Goal: Task Accomplishment & Management: Complete application form

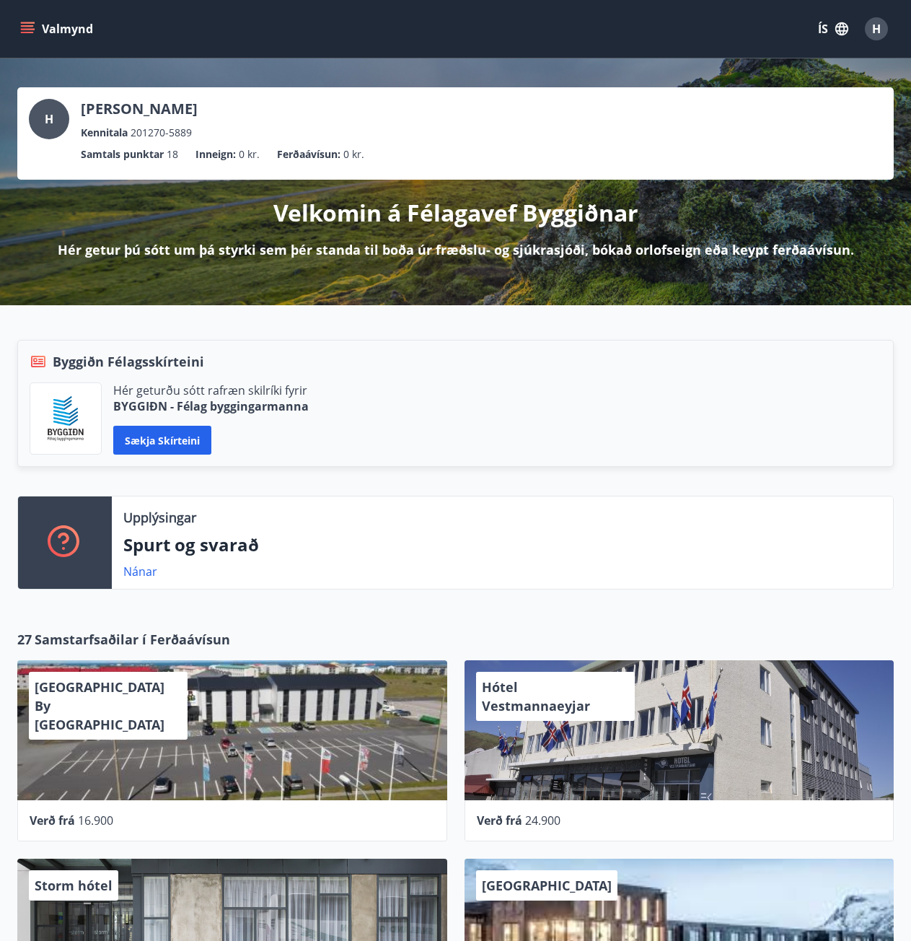
click at [31, 45] on div "Valmynd ÍS H" at bounding box center [455, 29] width 877 height 35
click at [28, 31] on icon "menu" at bounding box center [27, 29] width 14 height 14
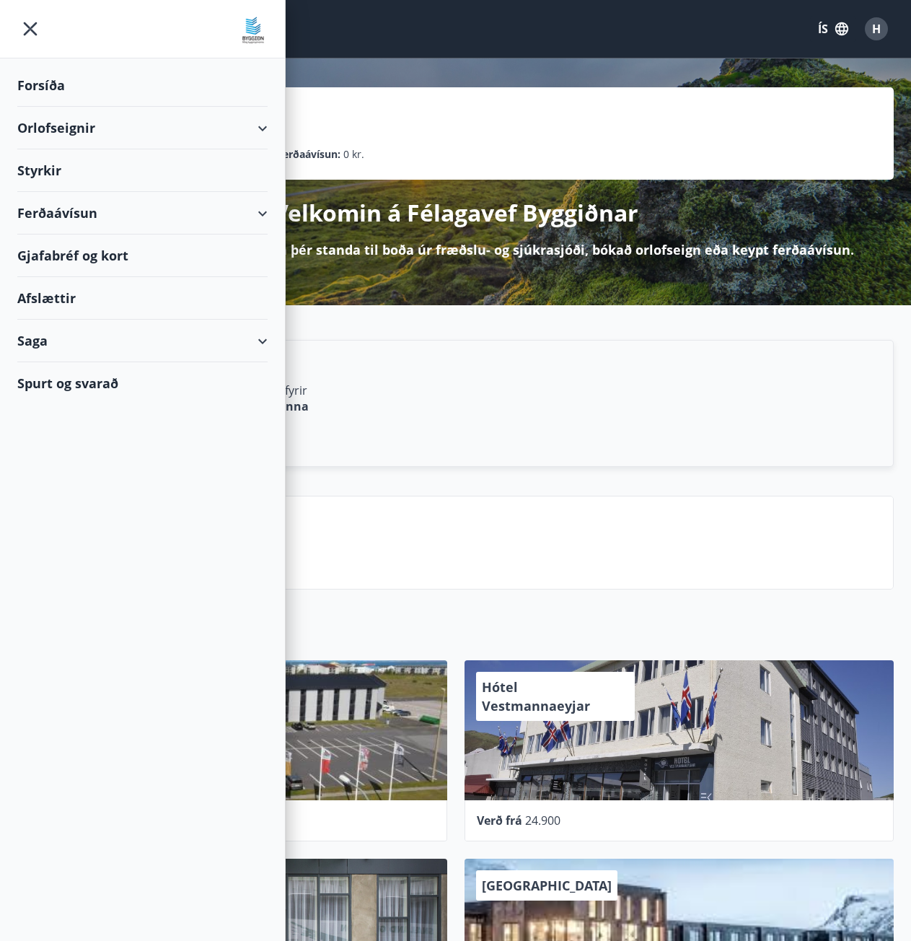
click at [45, 162] on div "Styrkir" at bounding box center [142, 170] width 250 height 43
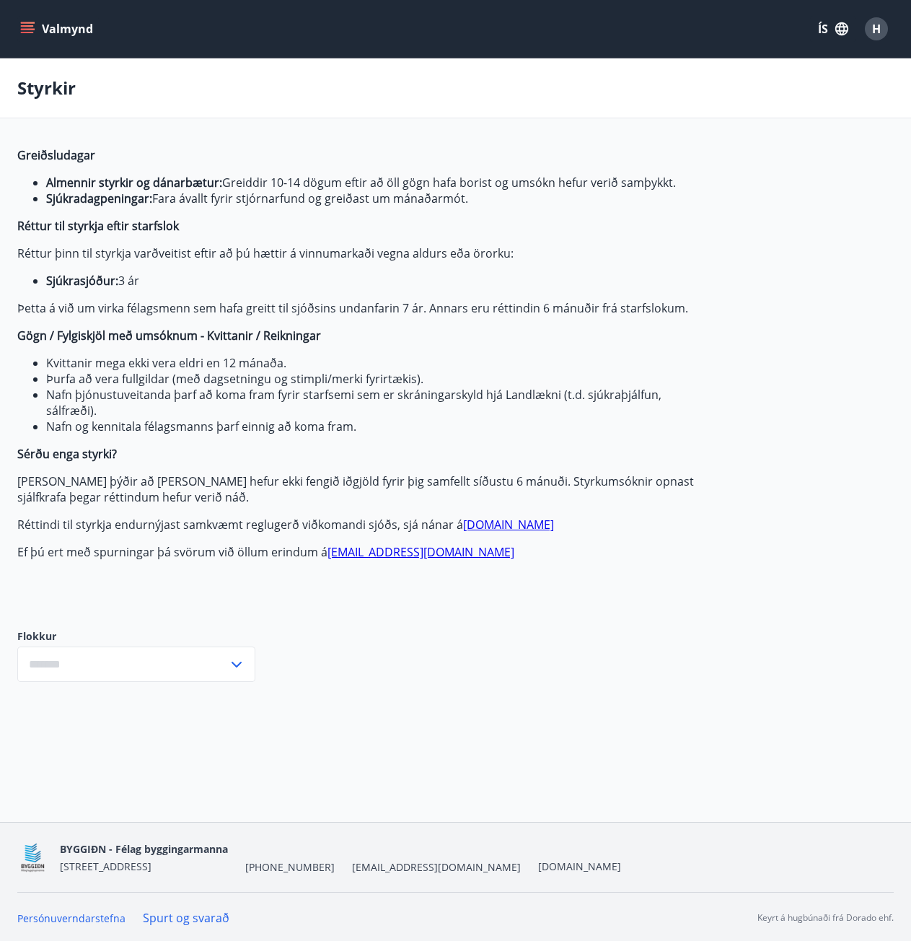
type input "***"
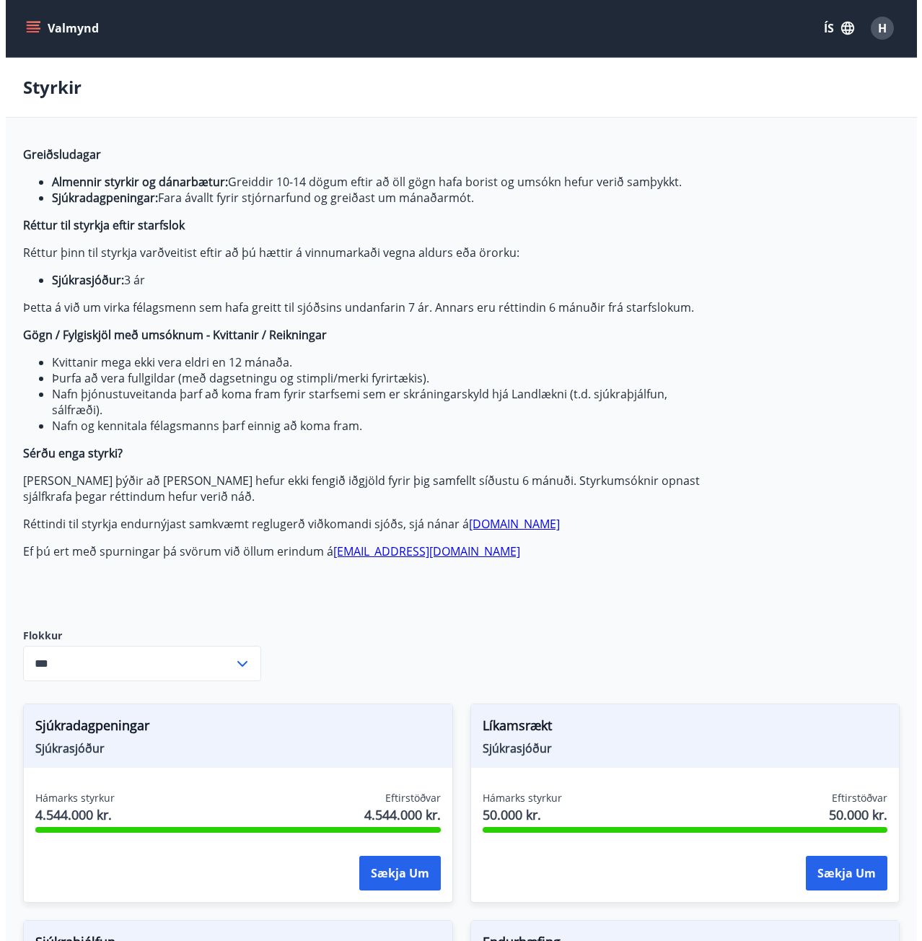
scroll to position [505, 0]
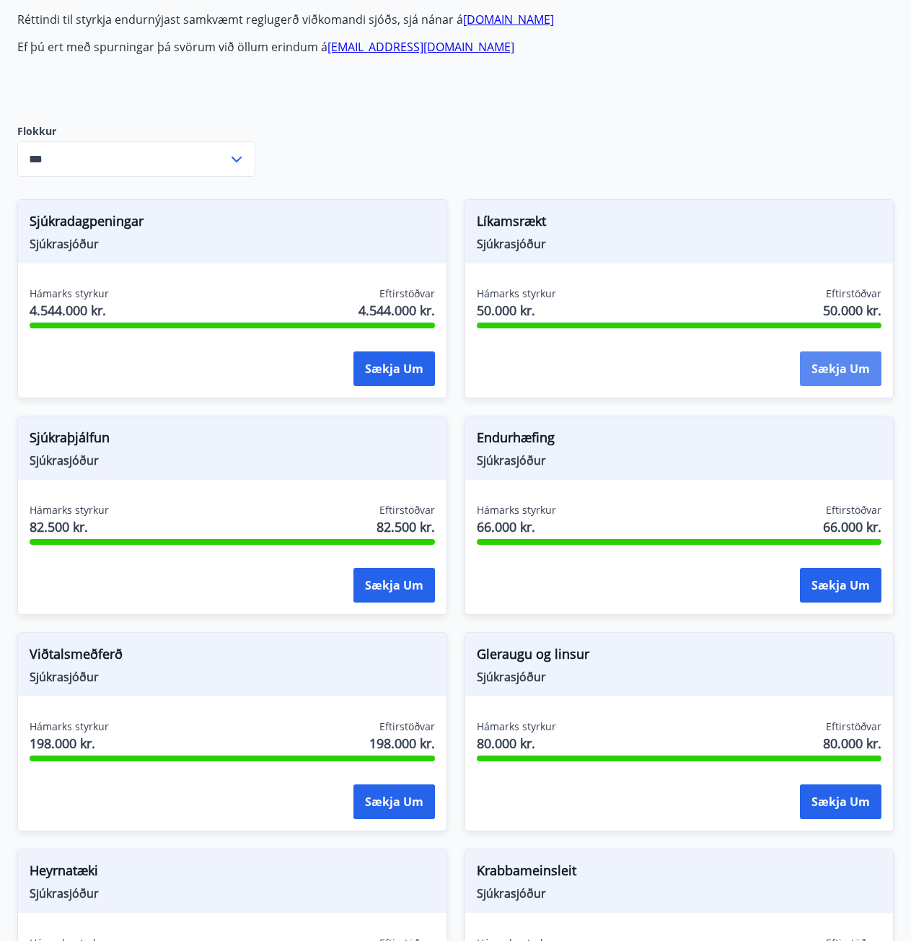
click at [846, 366] on button "Sækja um" at bounding box center [841, 368] width 82 height 35
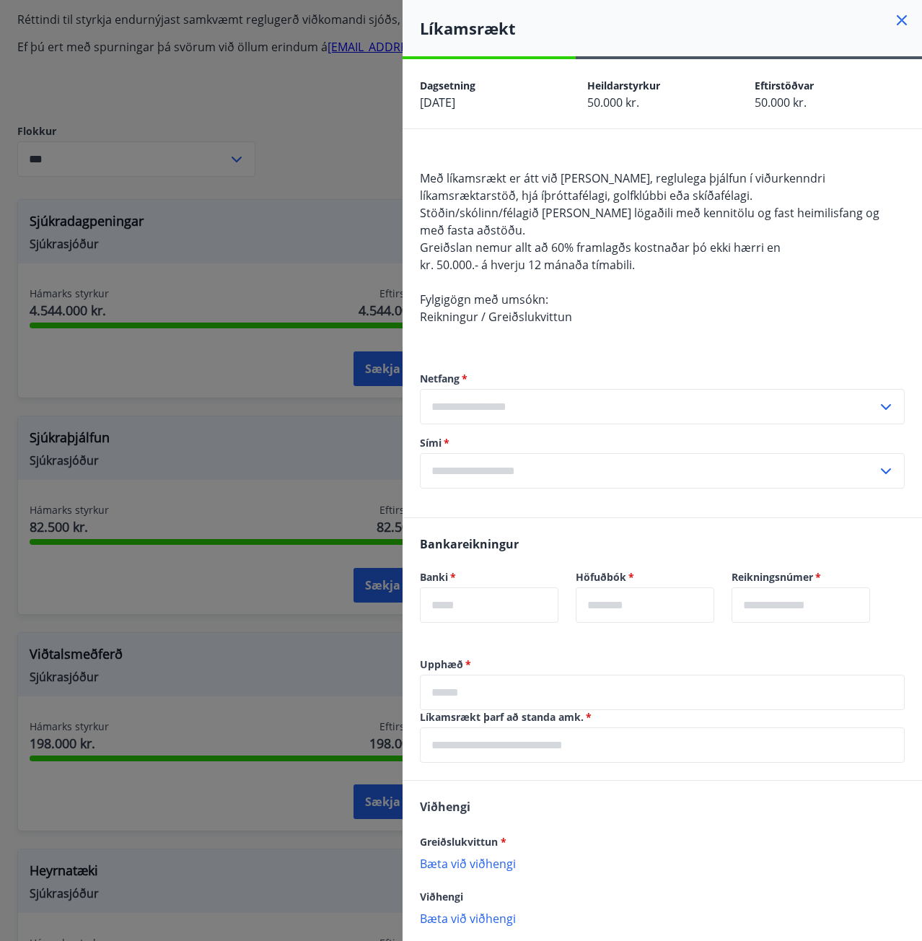
click at [498, 403] on input "text" at bounding box center [648, 406] width 457 height 35
drag, startPoint x: 532, startPoint y: 377, endPoint x: 543, endPoint y: 374, distance: 11.2
click at [534, 377] on label "Netfang   *" at bounding box center [662, 379] width 485 height 14
click at [523, 347] on div "Netfang   * Skrá nýtt netfang ​ Sími   * ​" at bounding box center [662, 430] width 485 height 175
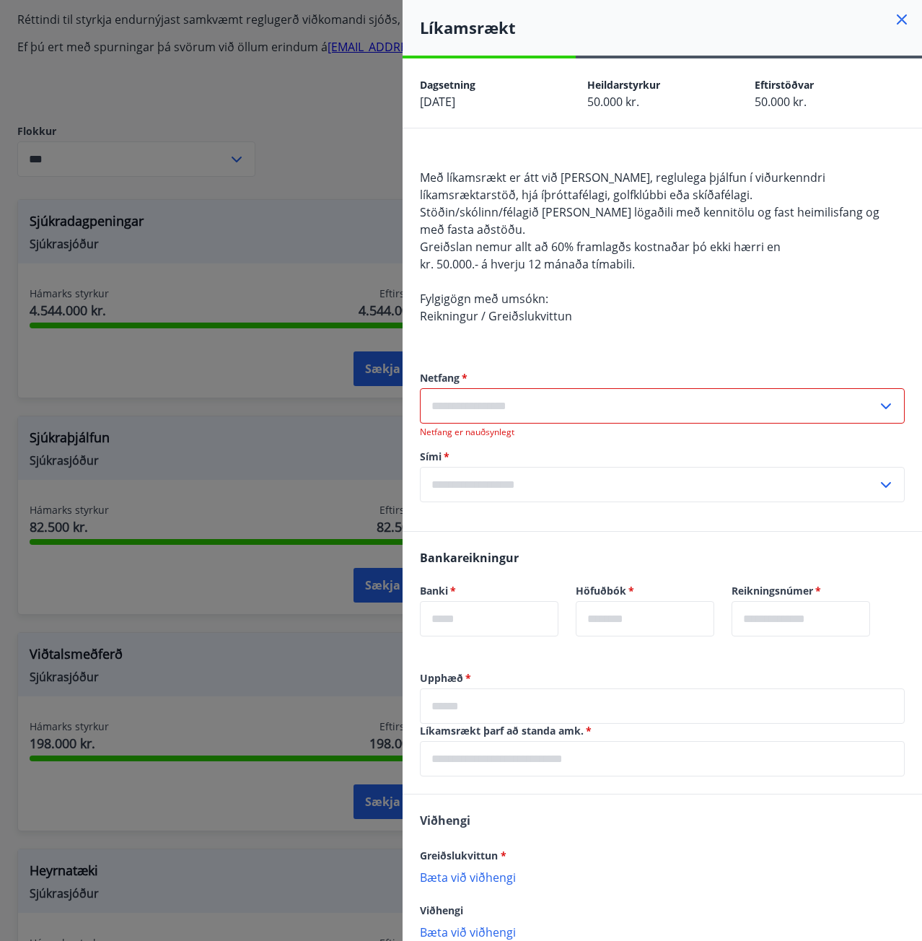
scroll to position [0, 0]
